Goal: Information Seeking & Learning: Learn about a topic

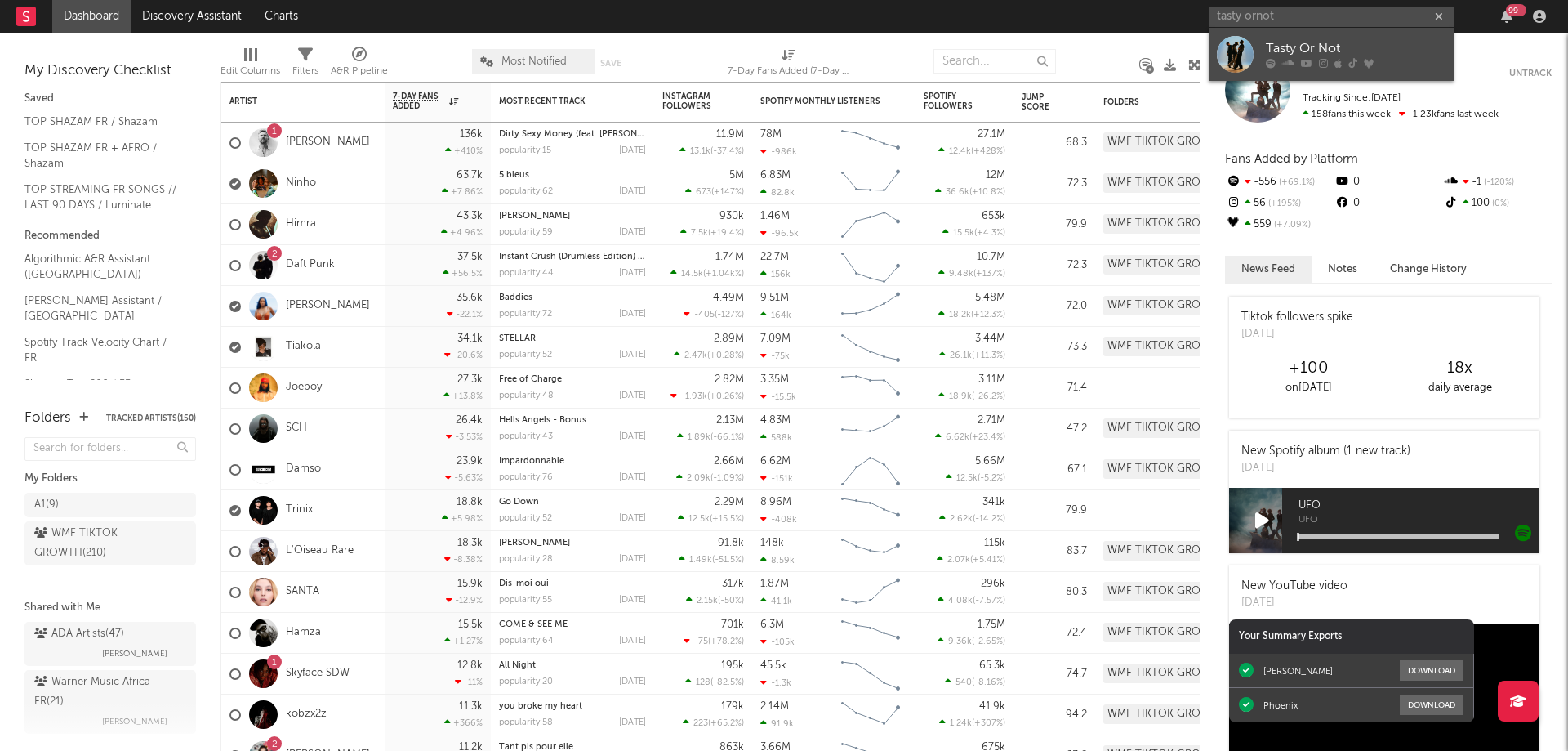
type input "tasty ornot"
click at [1338, 61] on icon at bounding box center [1338, 64] width 8 height 10
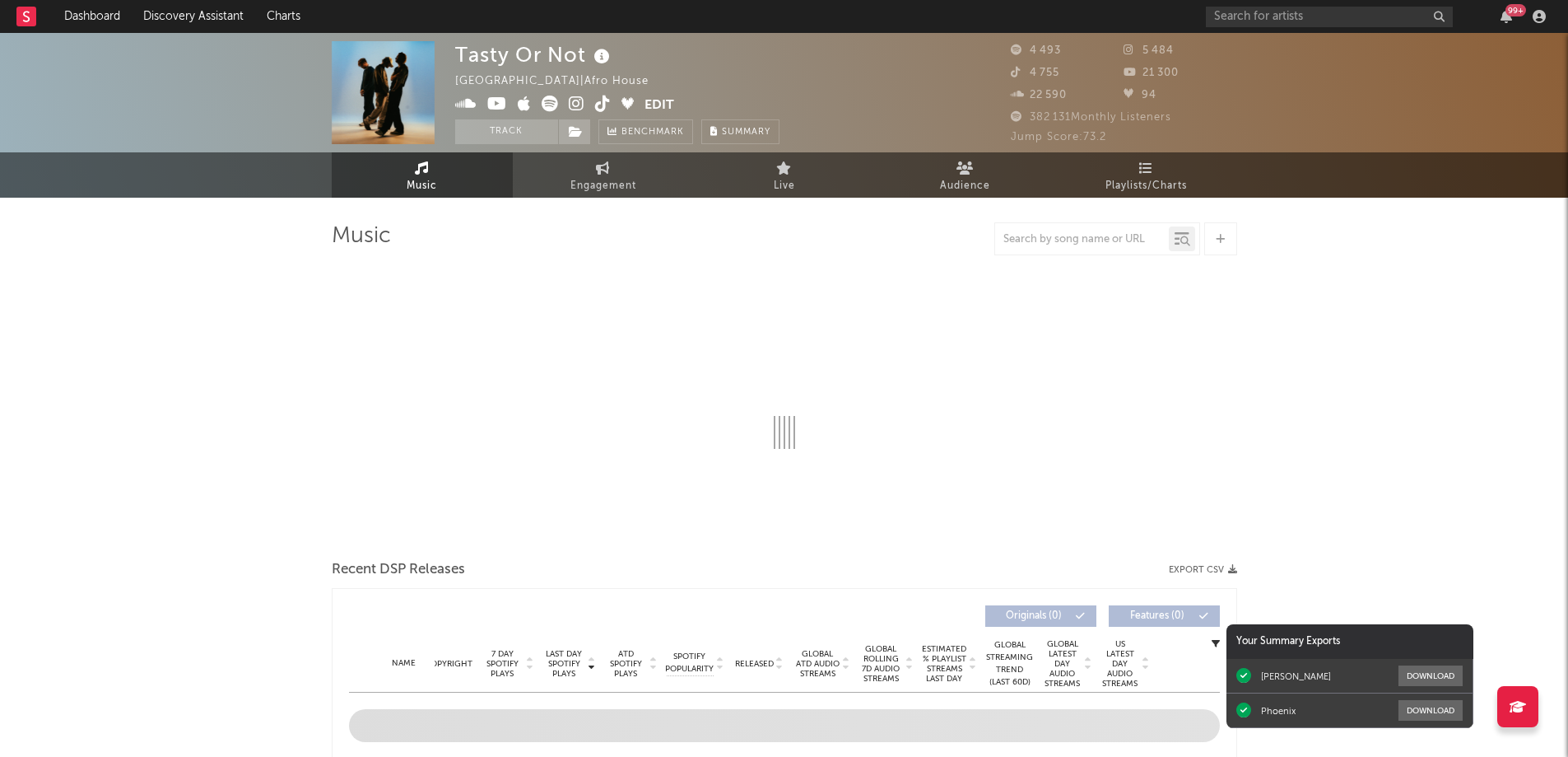
select select "6m"
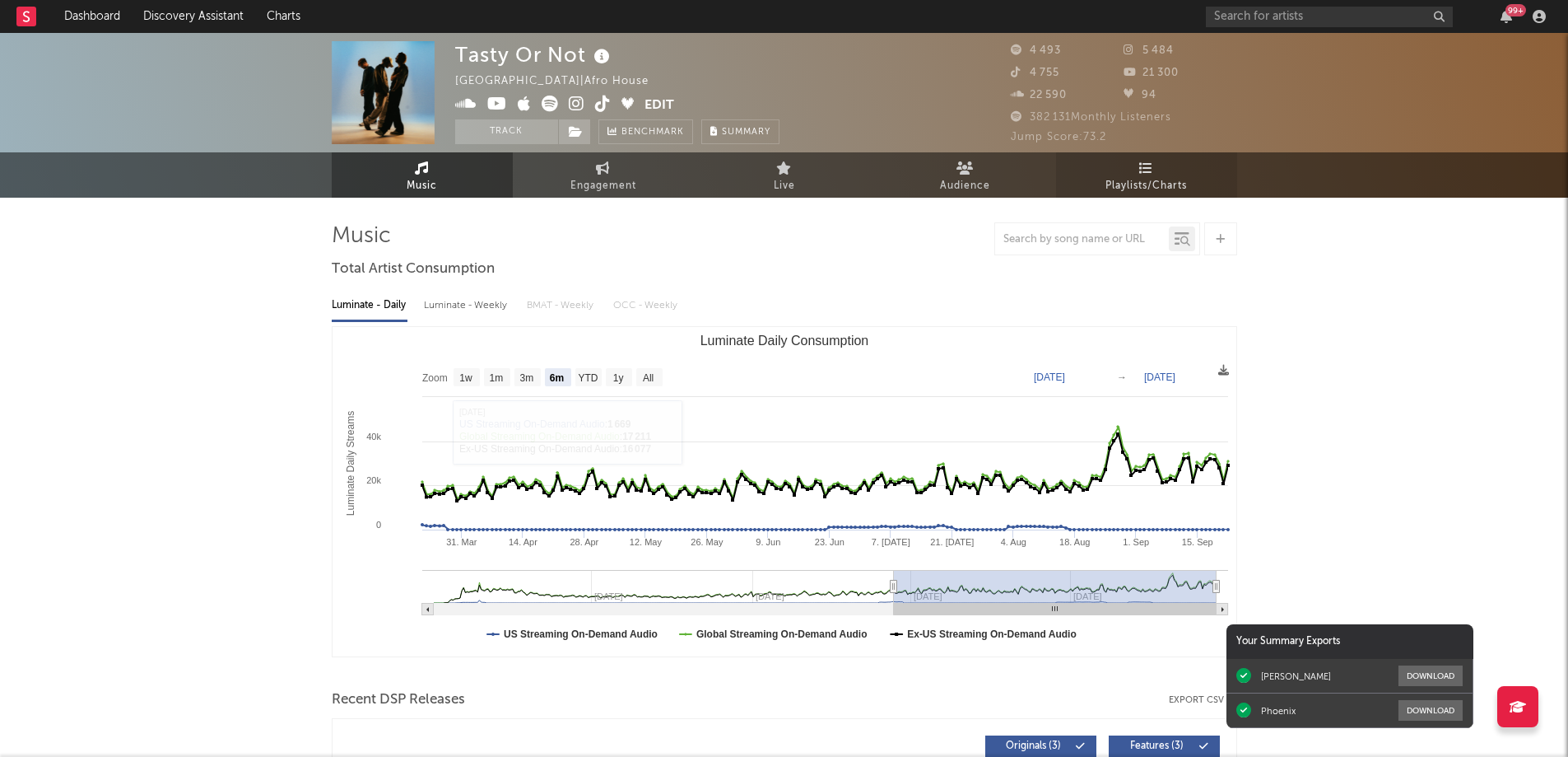
click at [1163, 167] on link "Playlists/Charts" at bounding box center [1146, 175] width 181 height 45
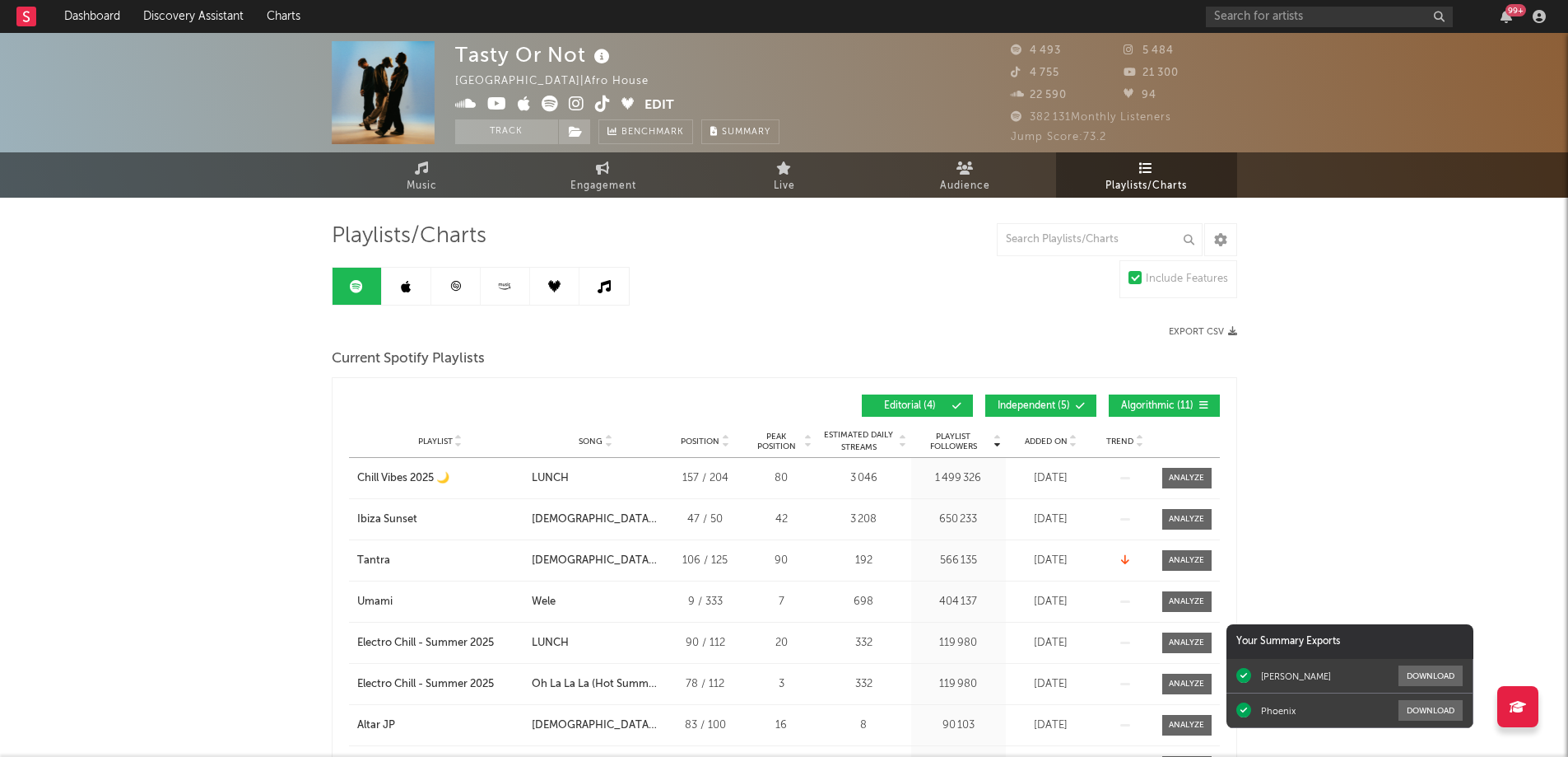
click at [450, 290] on icon at bounding box center [455, 286] width 12 height 12
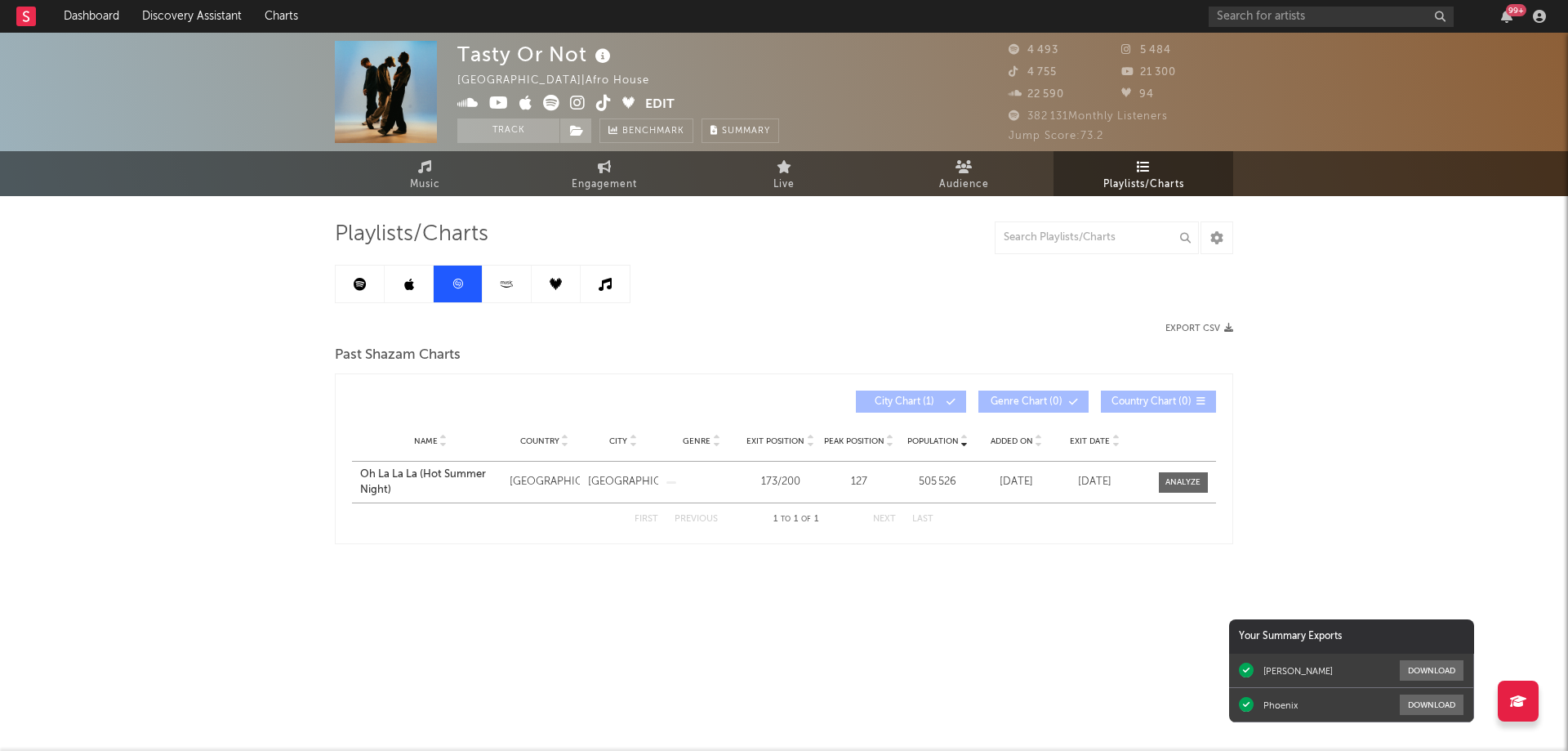
click at [368, 279] on link at bounding box center [361, 283] width 49 height 37
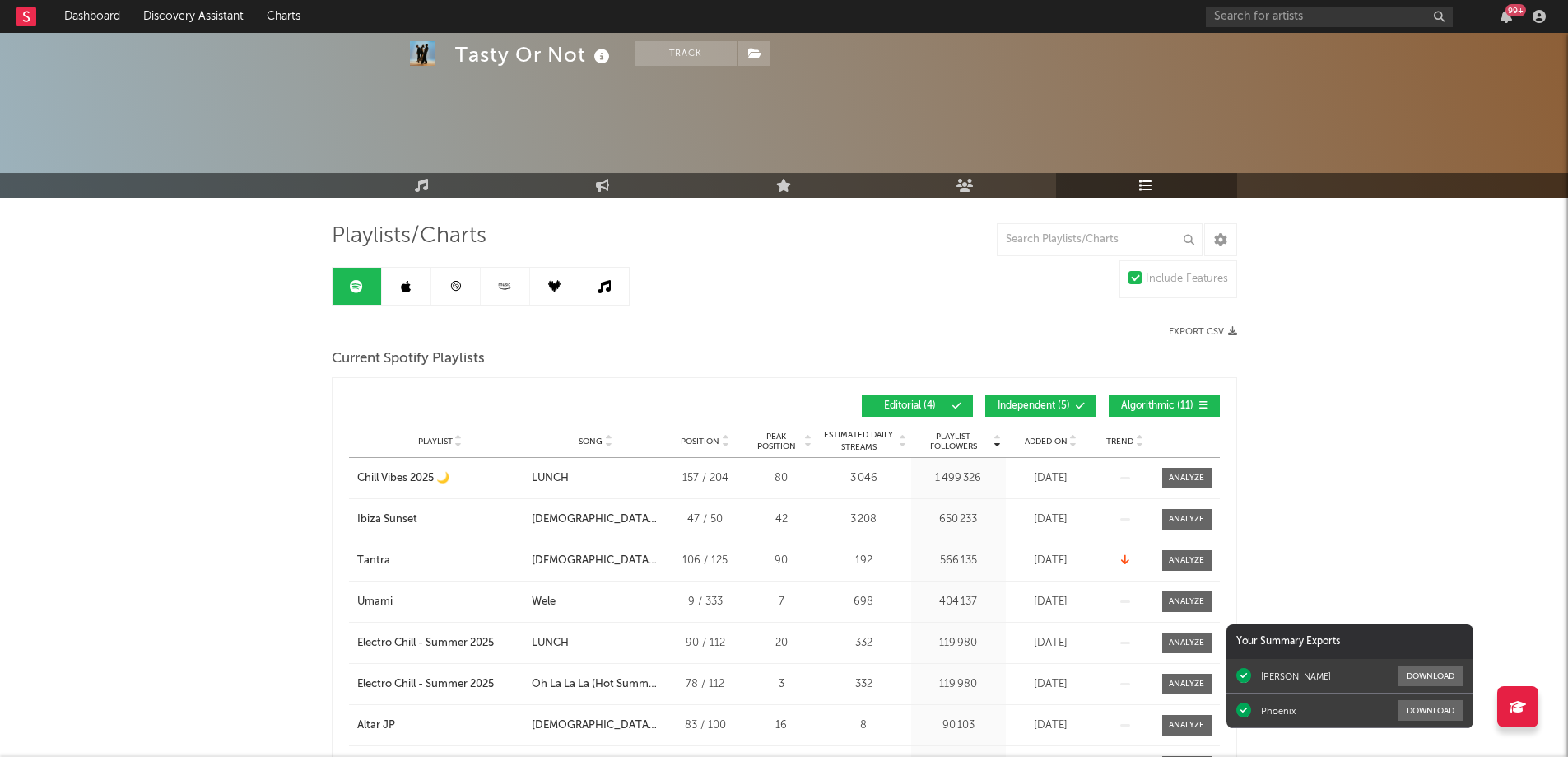
scroll to position [82, 0]
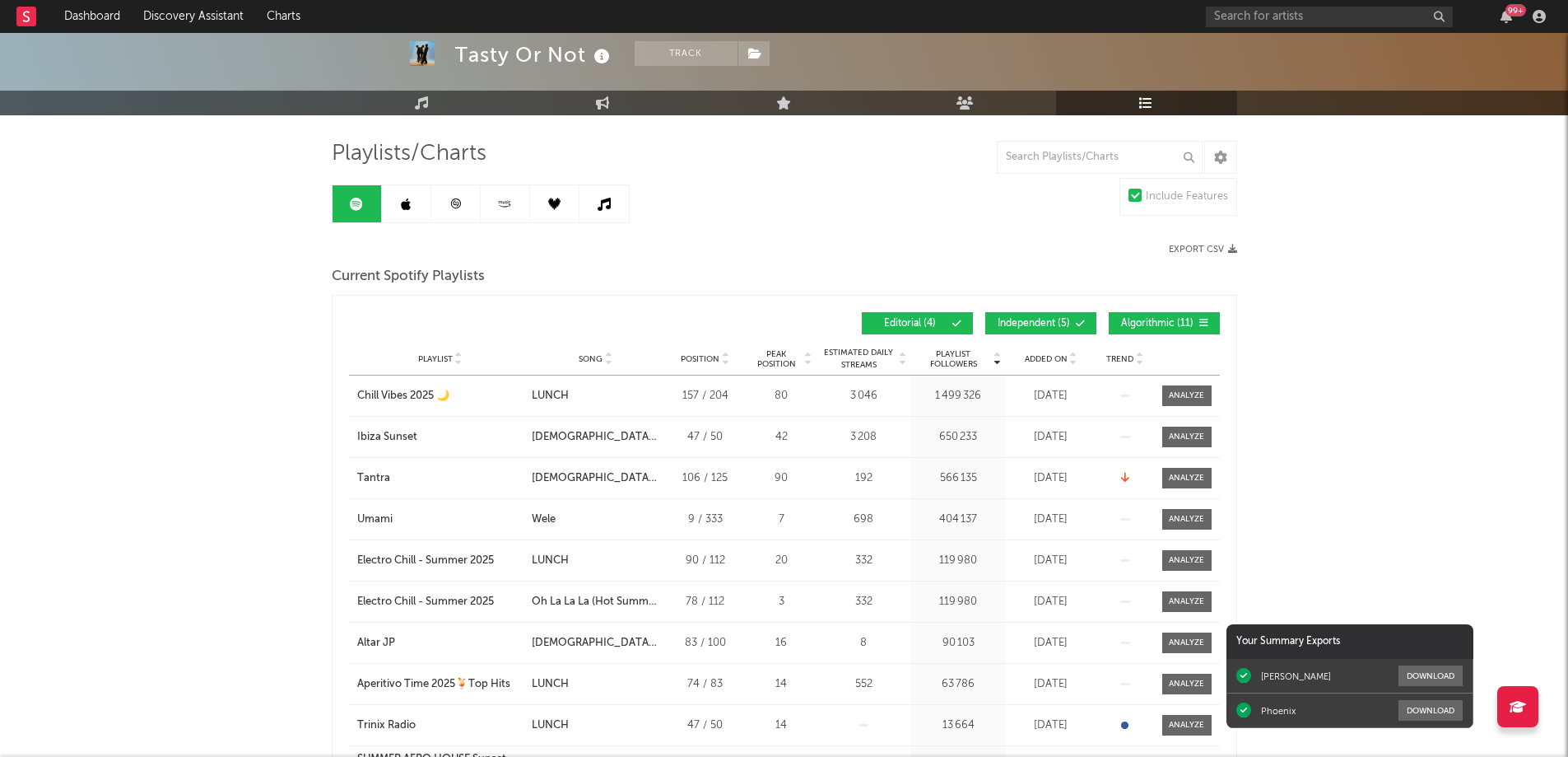
click at [1032, 330] on button "Independent ( 5 )" at bounding box center [1041, 323] width 111 height 22
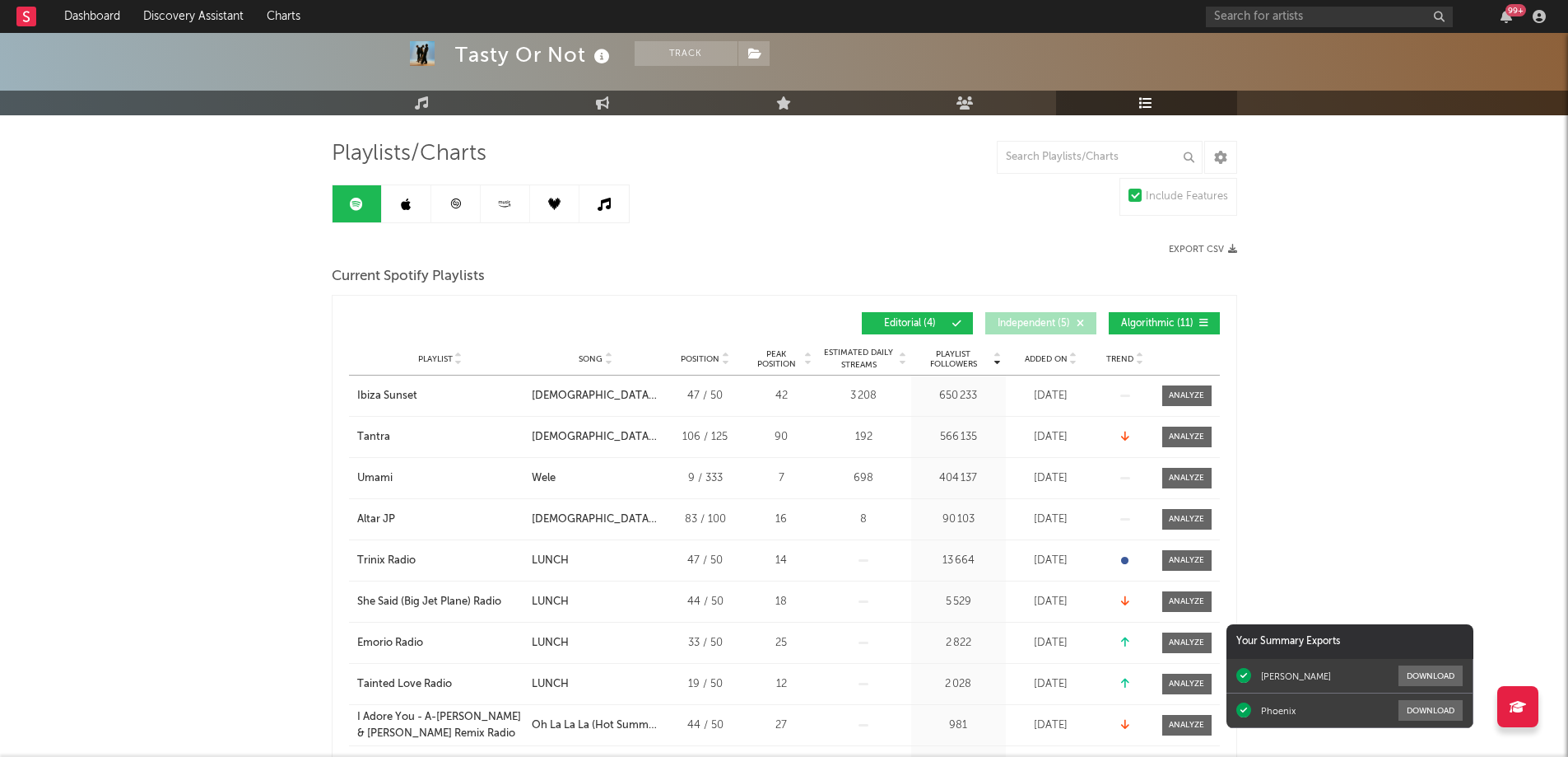
click at [1128, 321] on span "Algorithmic ( 11 )" at bounding box center [1157, 324] width 75 height 10
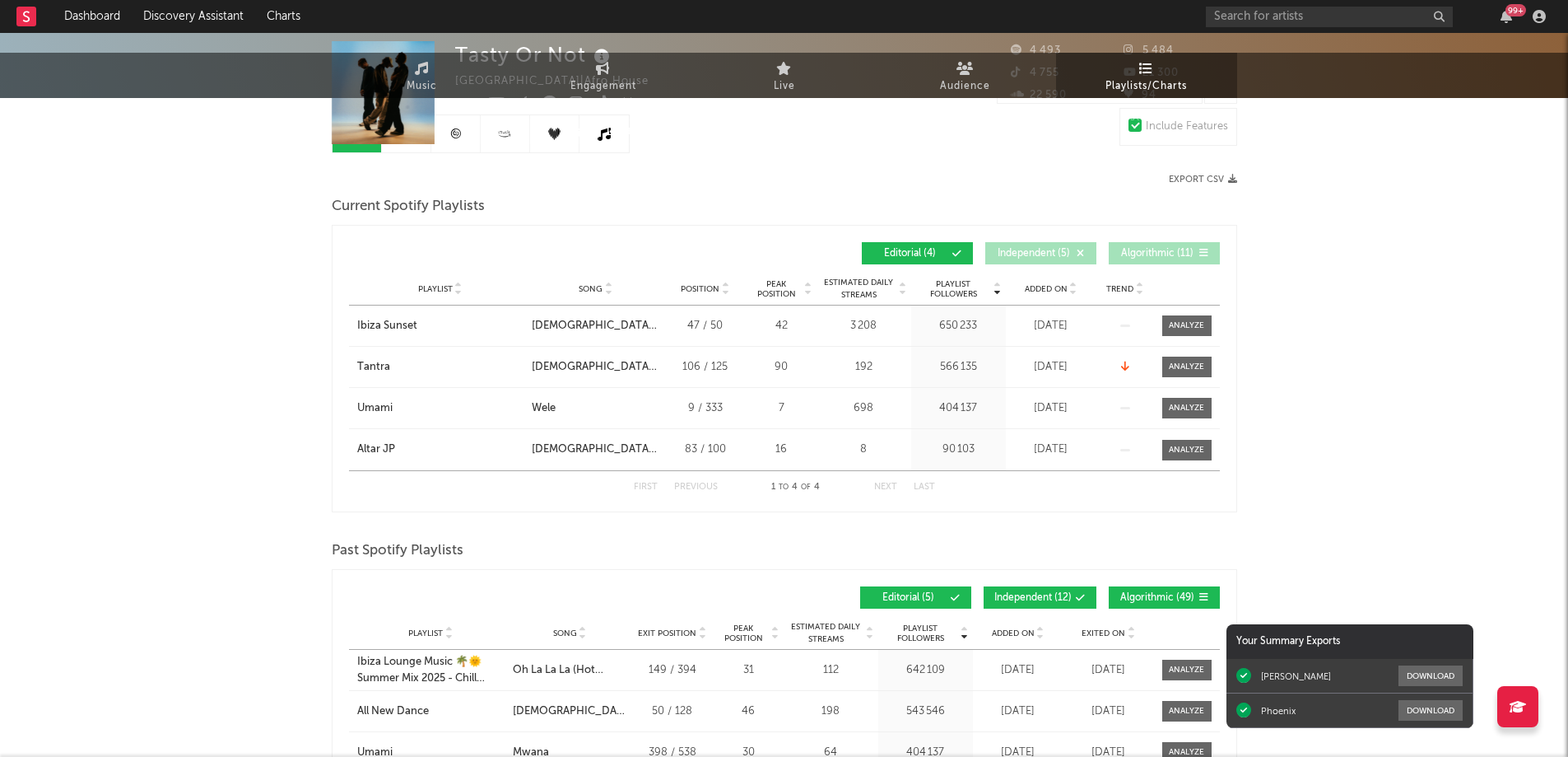
scroll to position [0, 0]
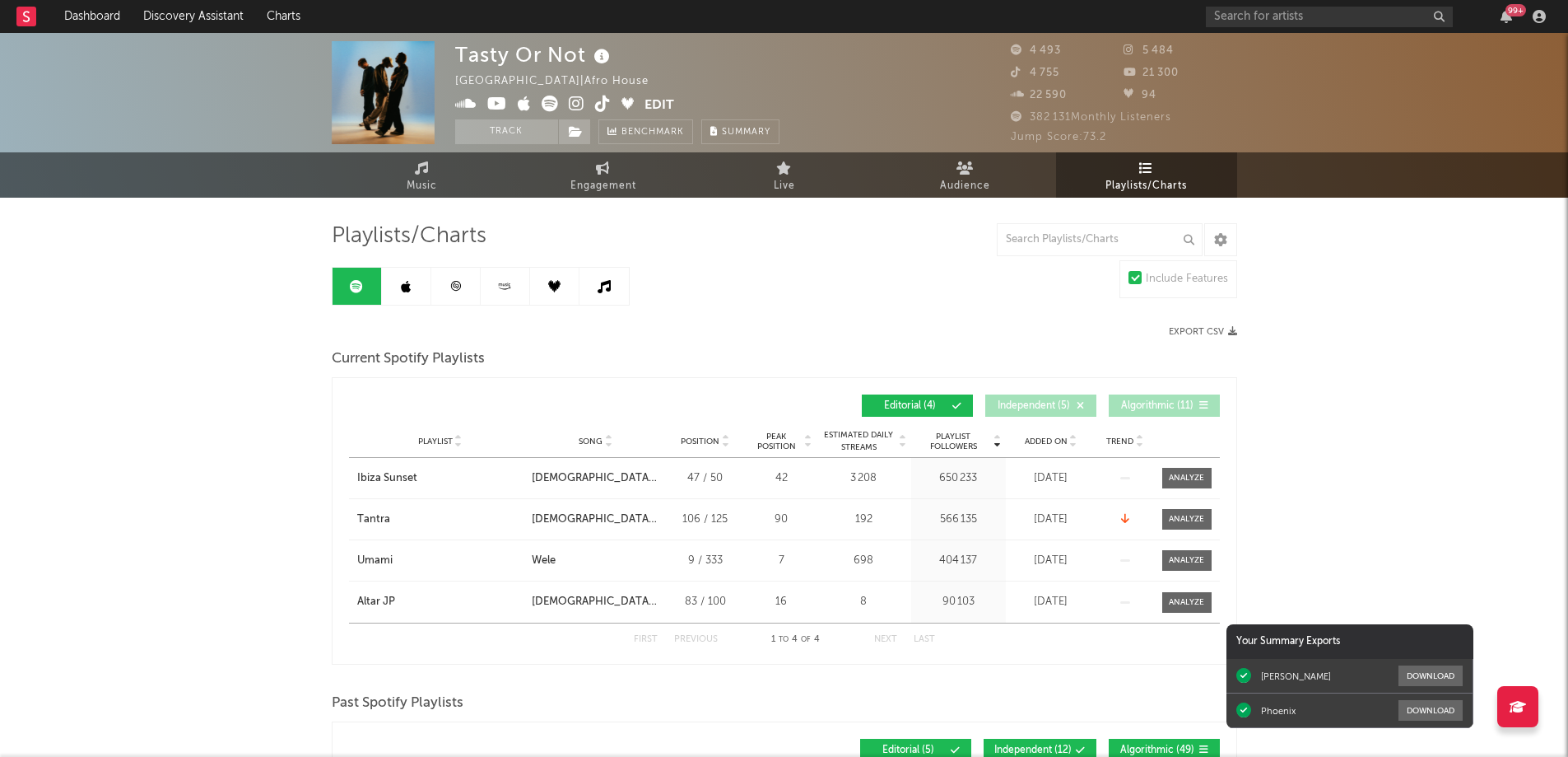
click at [457, 290] on icon at bounding box center [455, 286] width 10 height 10
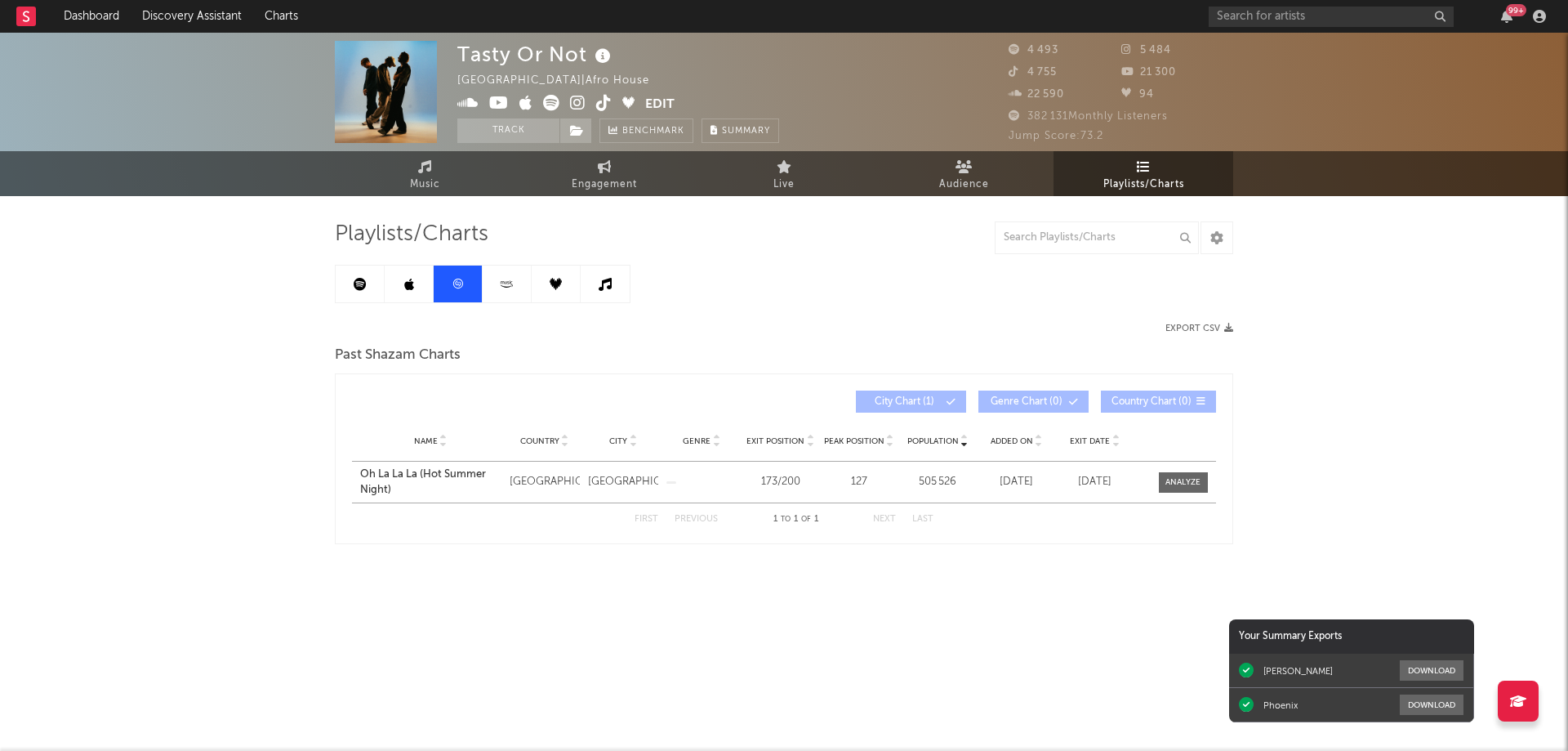
click at [358, 278] on icon at bounding box center [360, 284] width 13 height 13
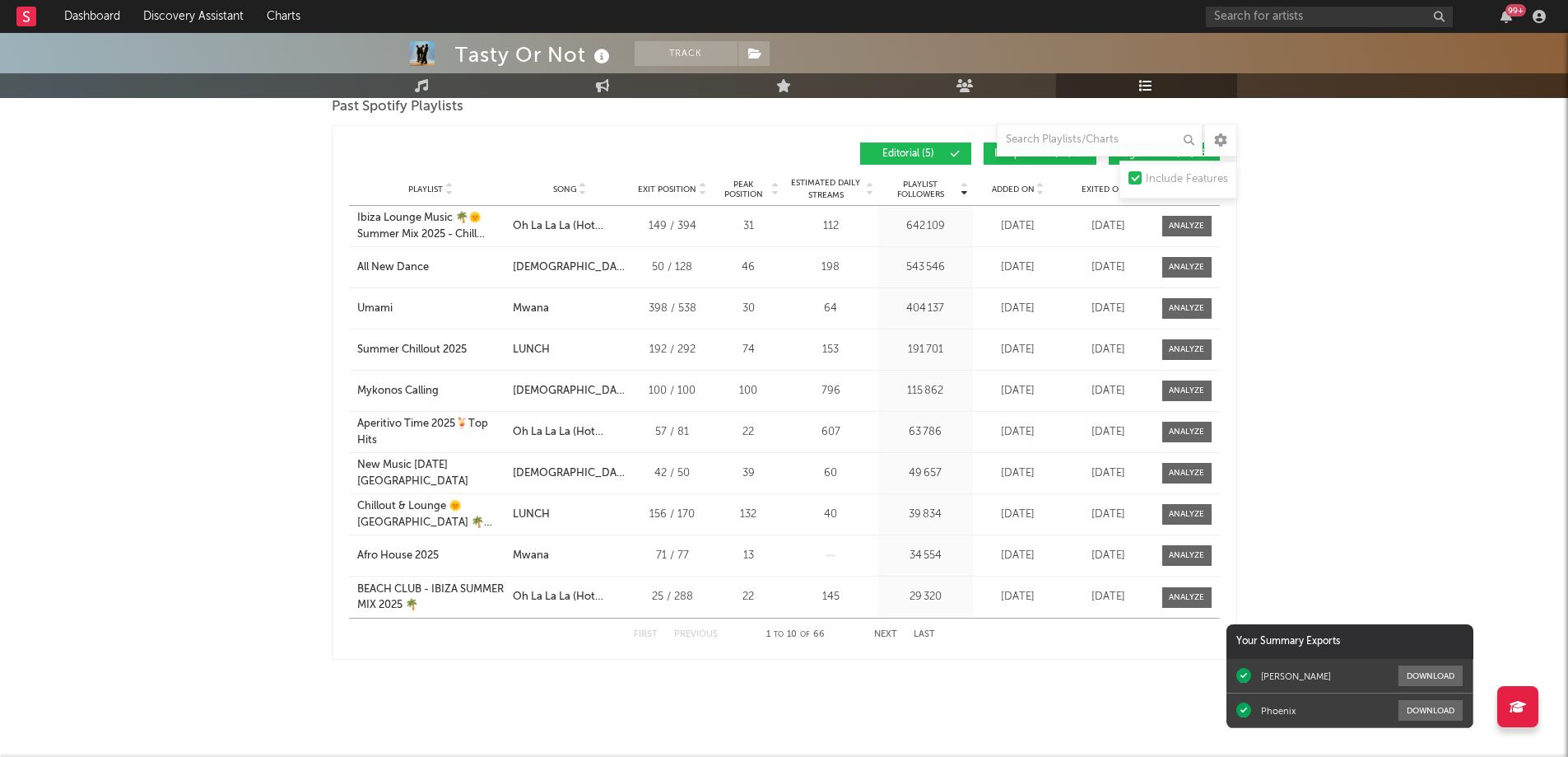
scroll to position [679, 0]
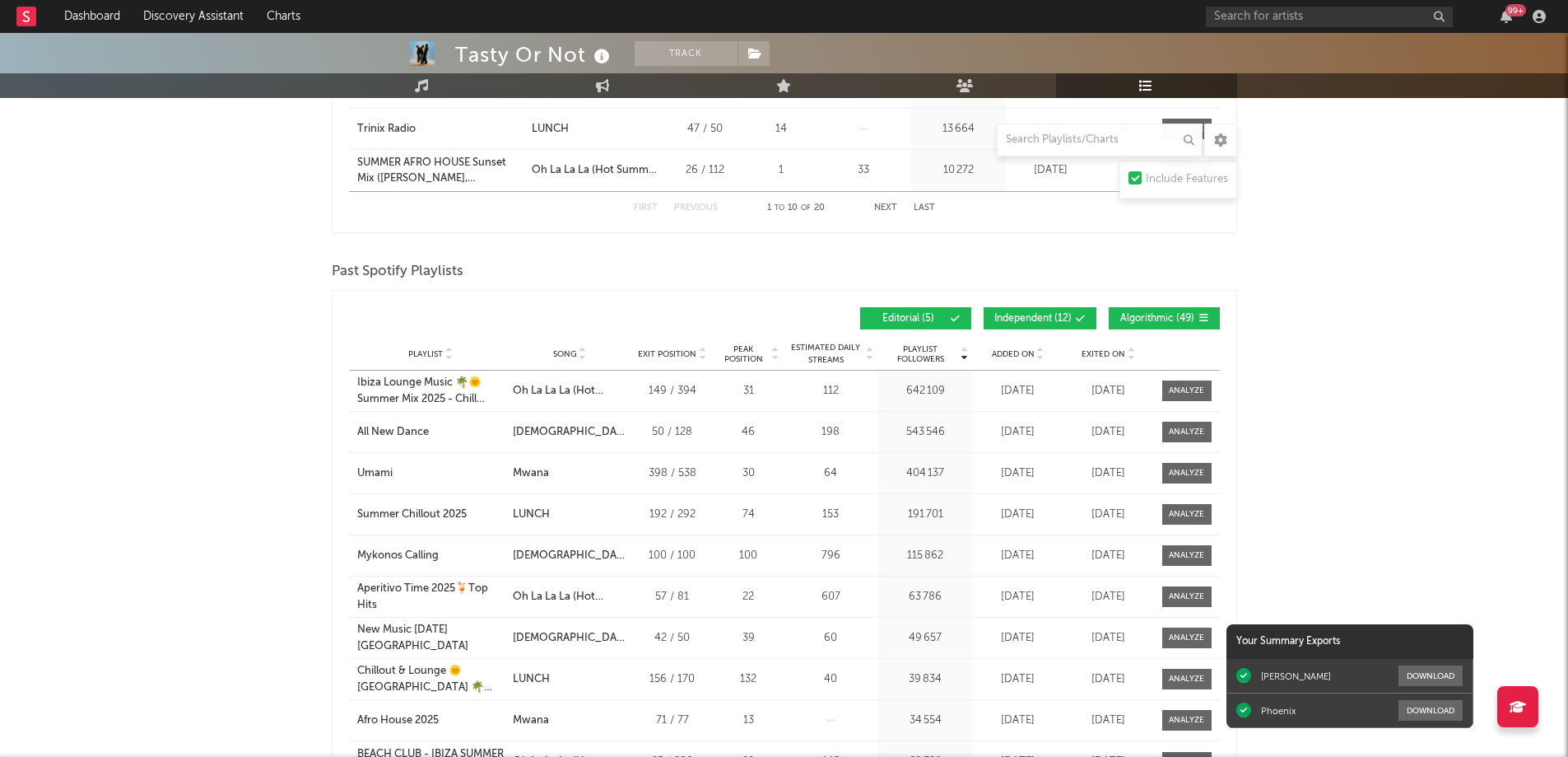
click at [1044, 315] on span "Independent ( 12 )" at bounding box center [1032, 319] width 77 height 10
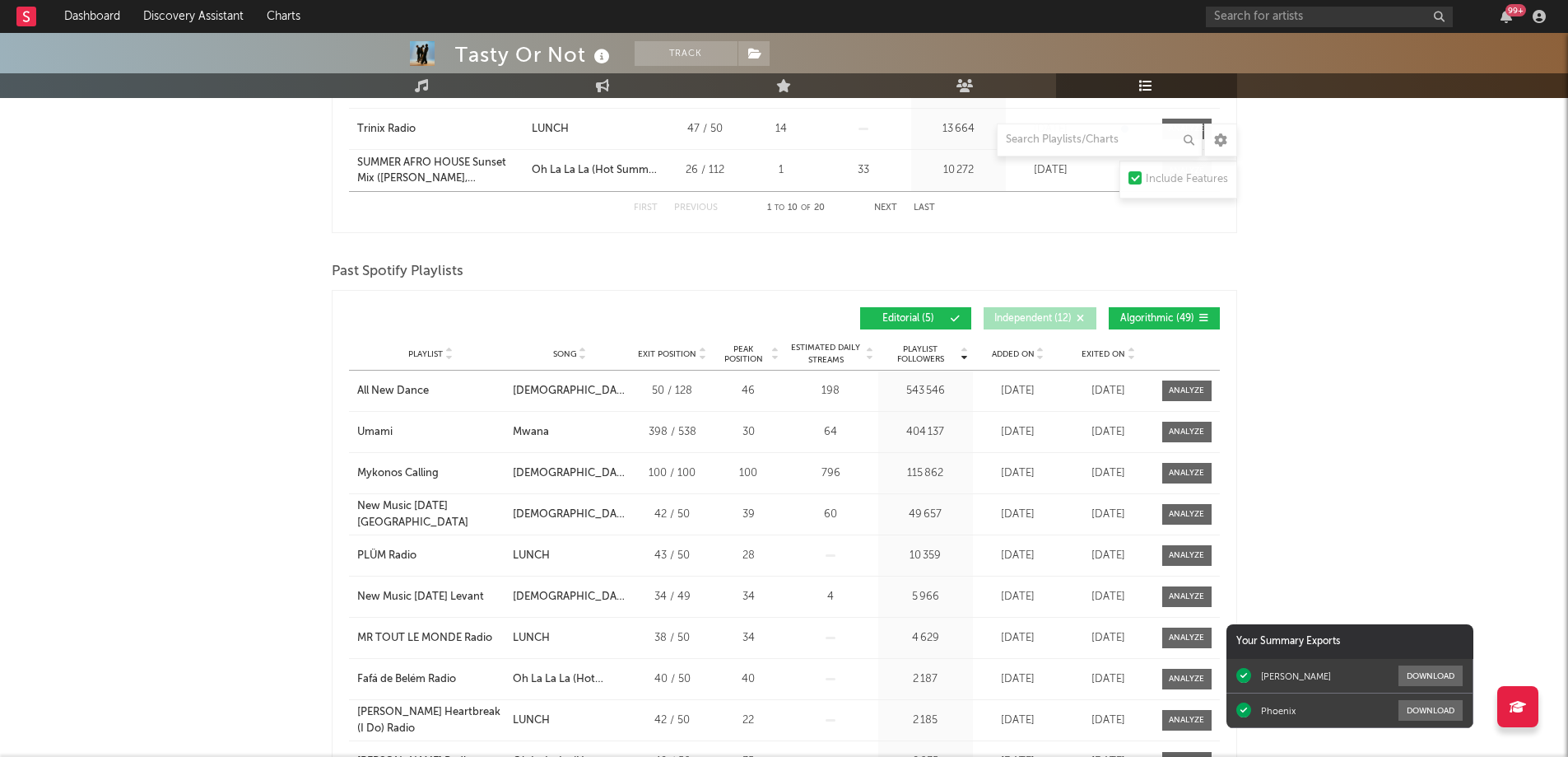
click at [1152, 314] on span "Algorithmic ( 49 )" at bounding box center [1157, 319] width 75 height 10
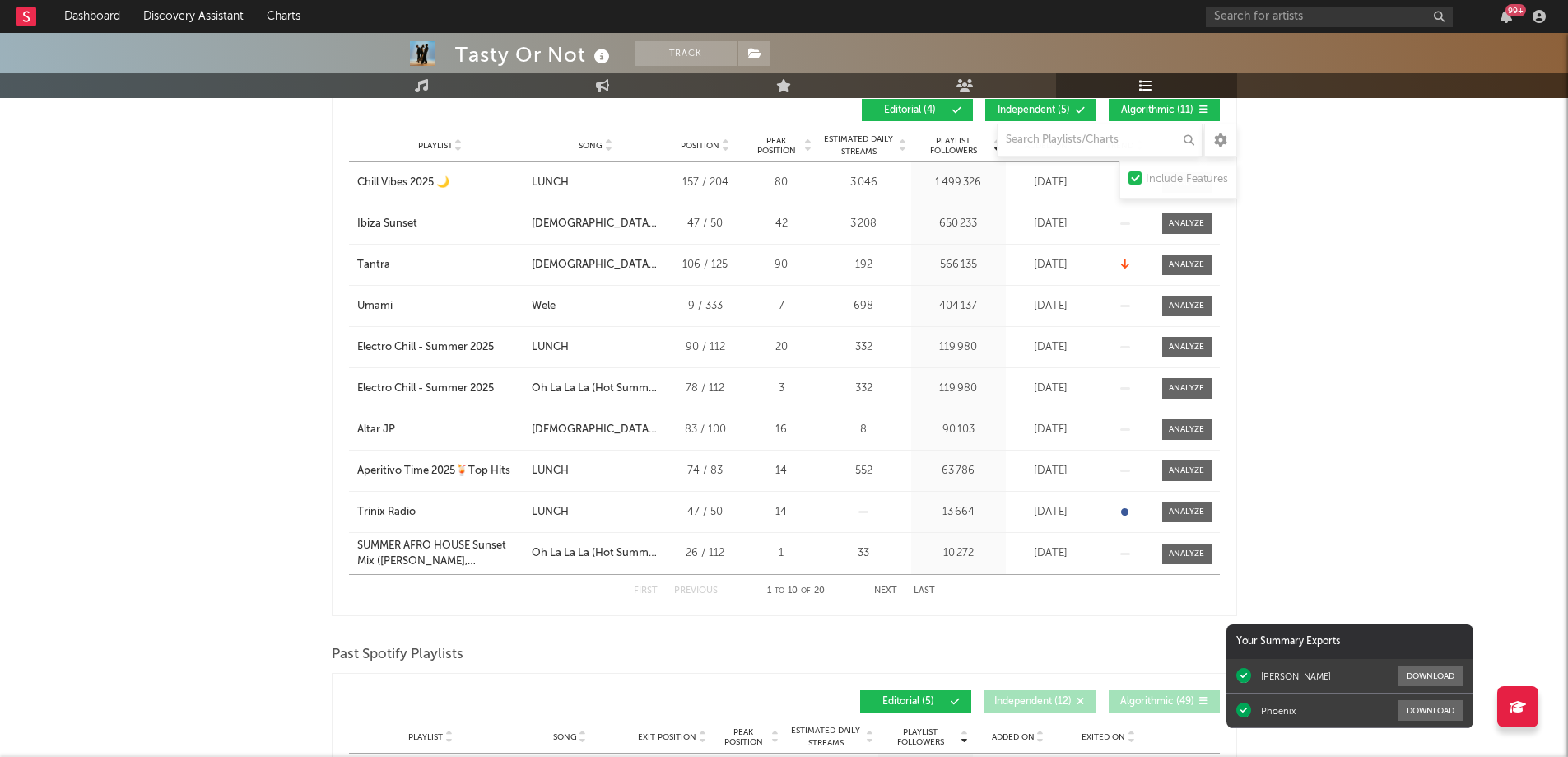
scroll to position [0, 0]
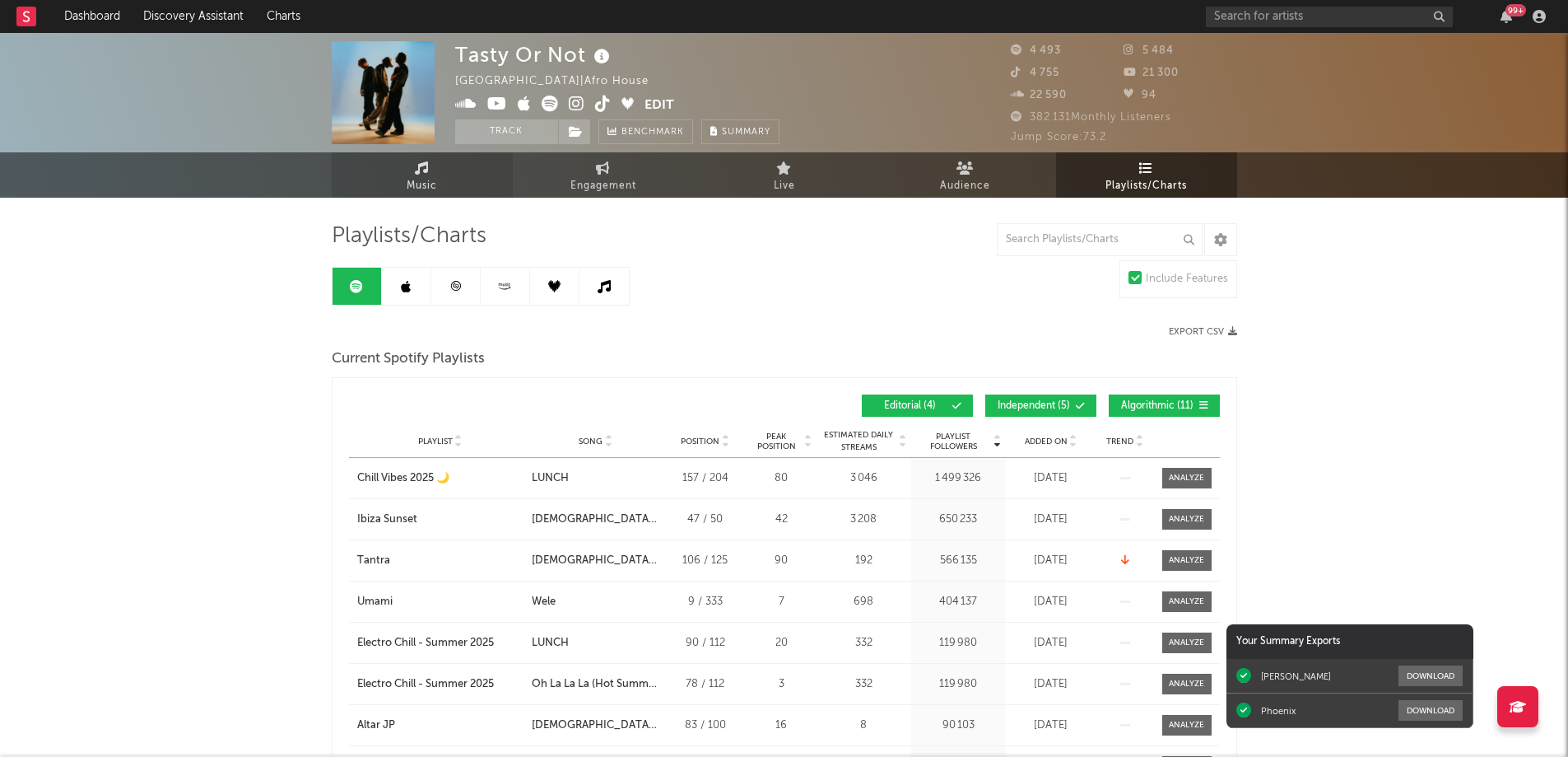
click at [430, 163] on link "Music" at bounding box center [422, 175] width 181 height 45
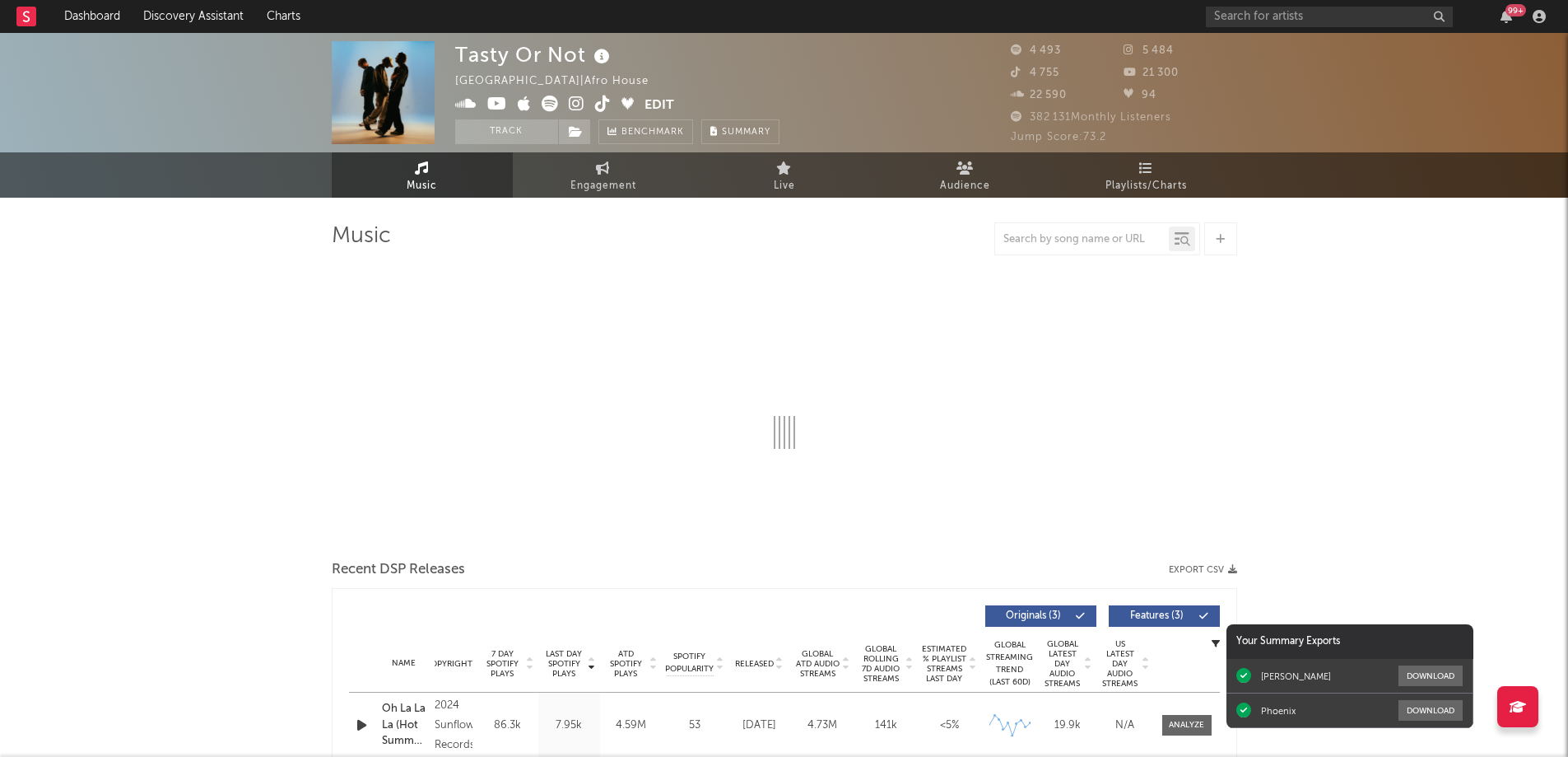
select select "6m"
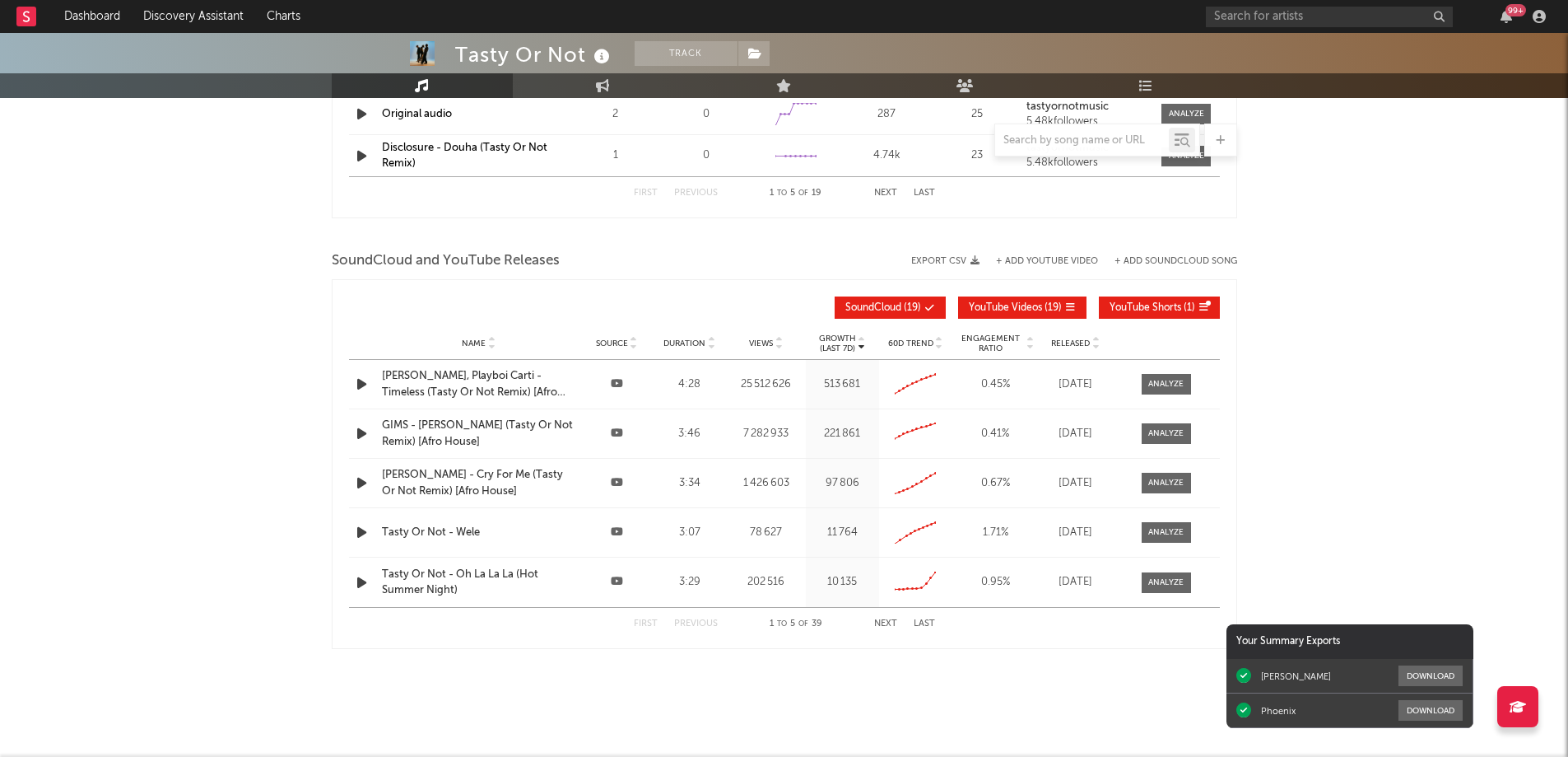
scroll to position [1681, 0]
